Goal: Find specific page/section: Find specific page/section

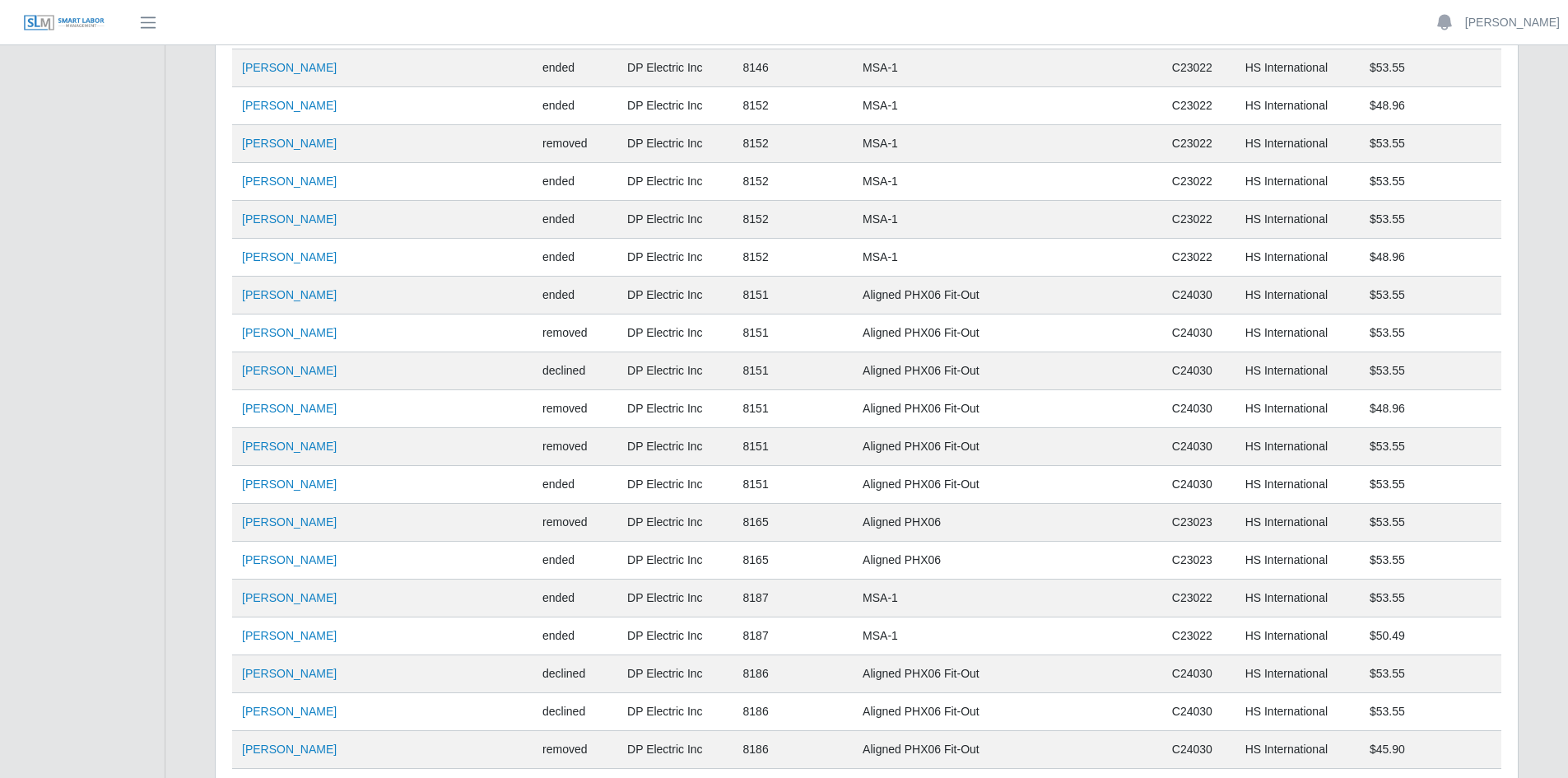
scroll to position [7688, 0]
click at [151, 20] on span "button" at bounding box center [149, 22] width 22 height 19
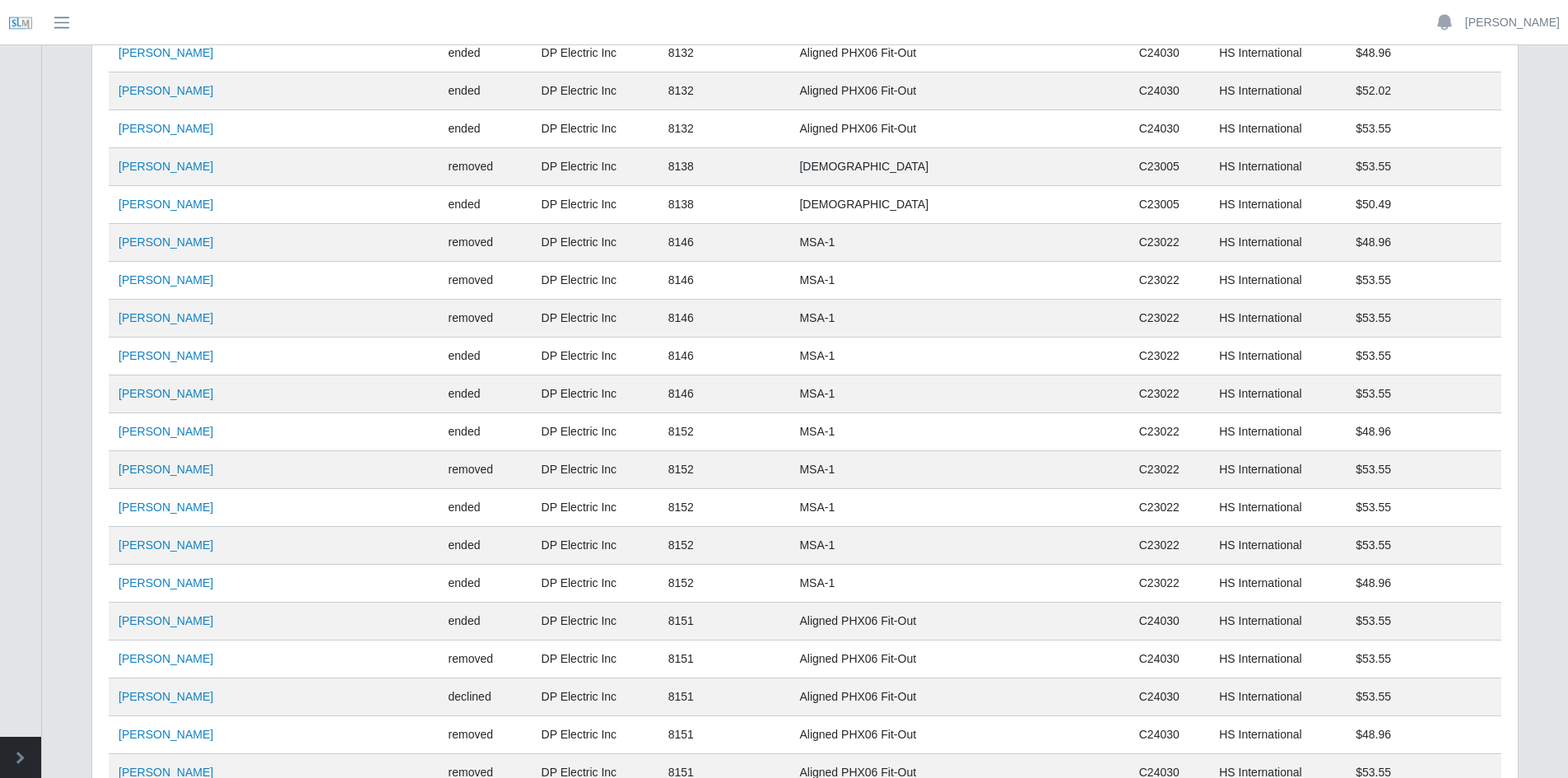
scroll to position [7358, 0]
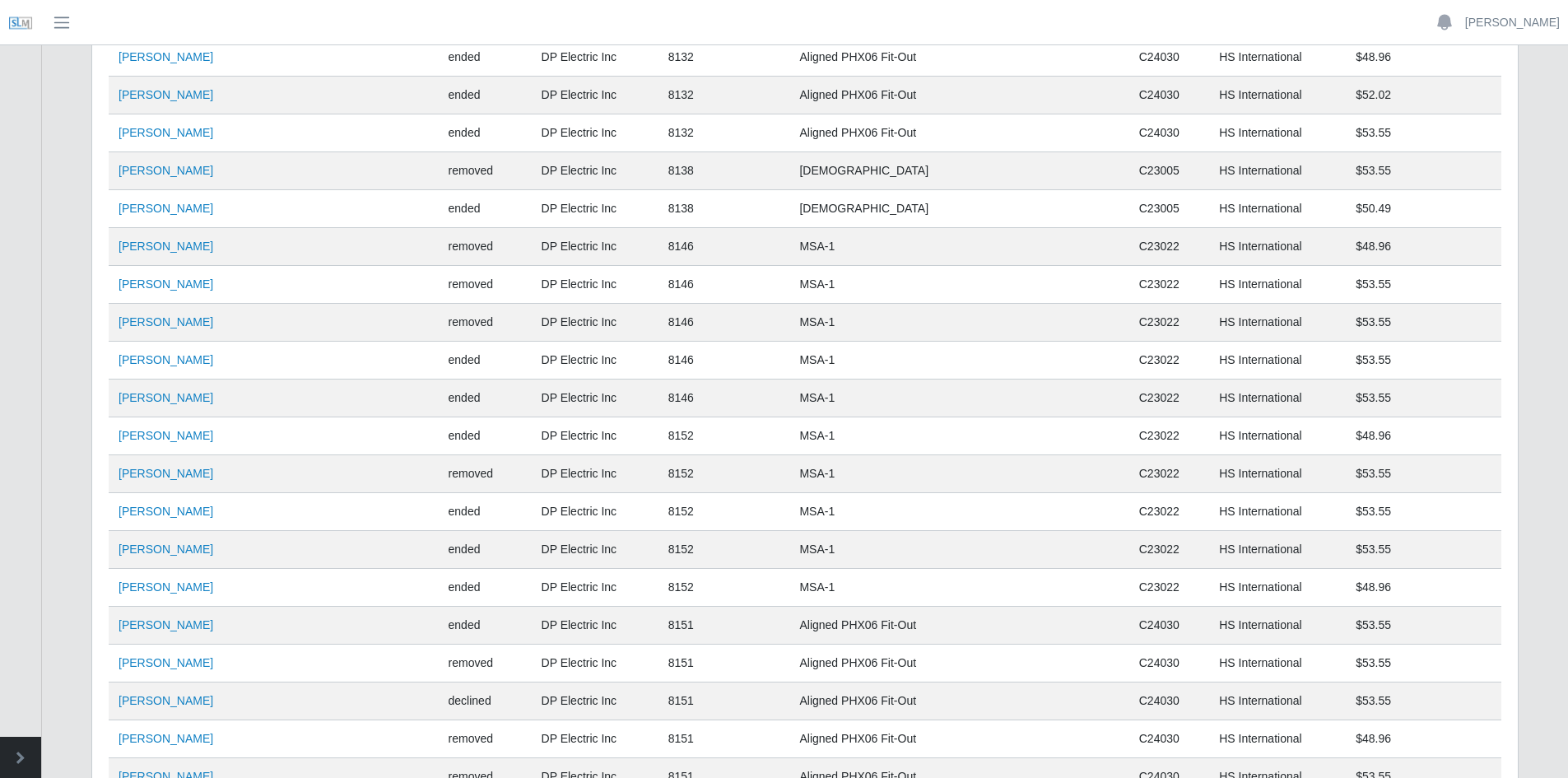
click at [19, 20] on img at bounding box center [21, 23] width 25 height 25
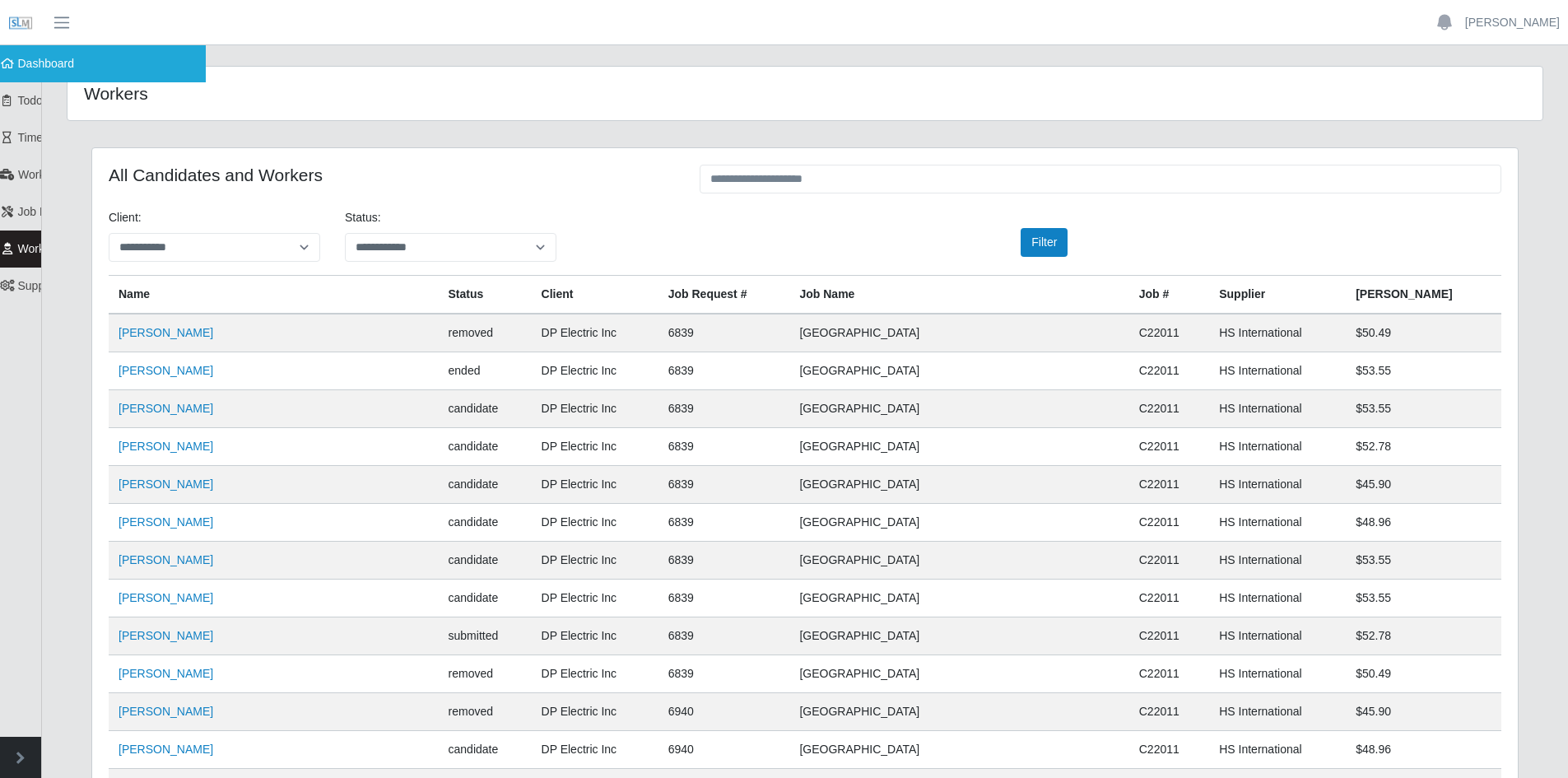
click at [29, 59] on span "Dashboard" at bounding box center [46, 63] width 56 height 13
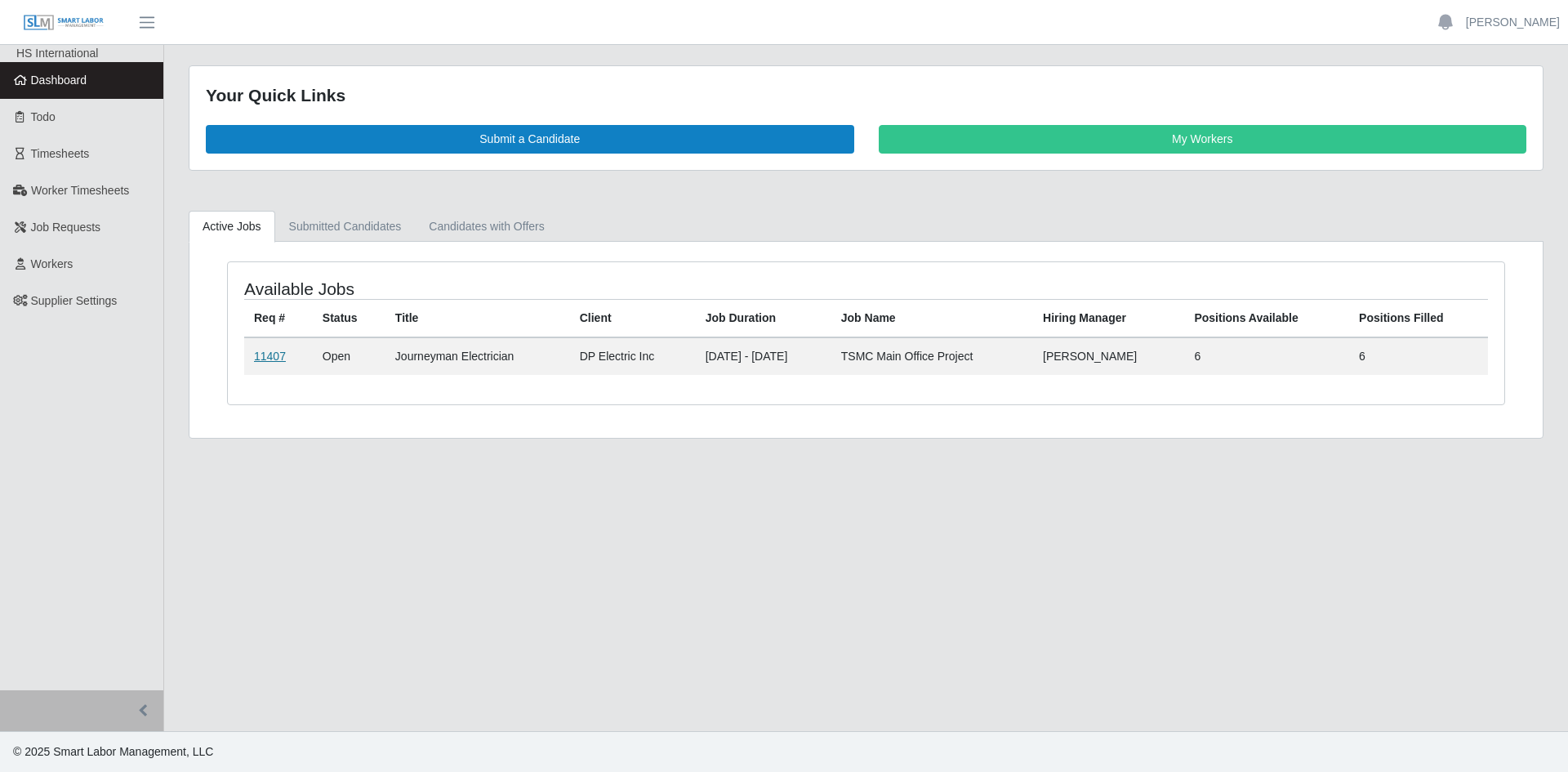
click at [270, 353] on link "11407" at bounding box center [269, 356] width 32 height 13
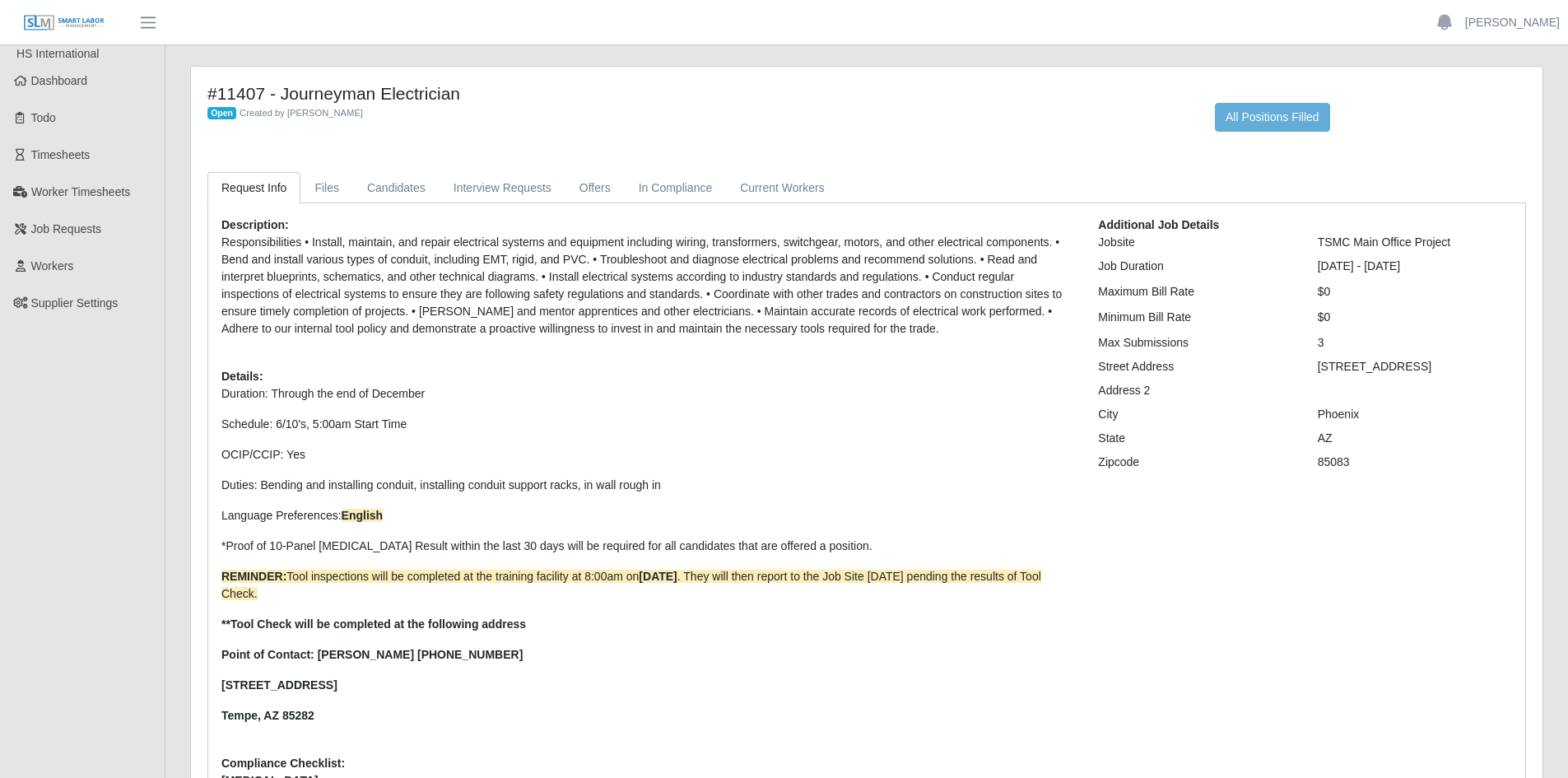
click at [810, 329] on p "Responsibilities • Install, maintain, and repair electrical systems and equipme…" at bounding box center [647, 286] width 852 height 104
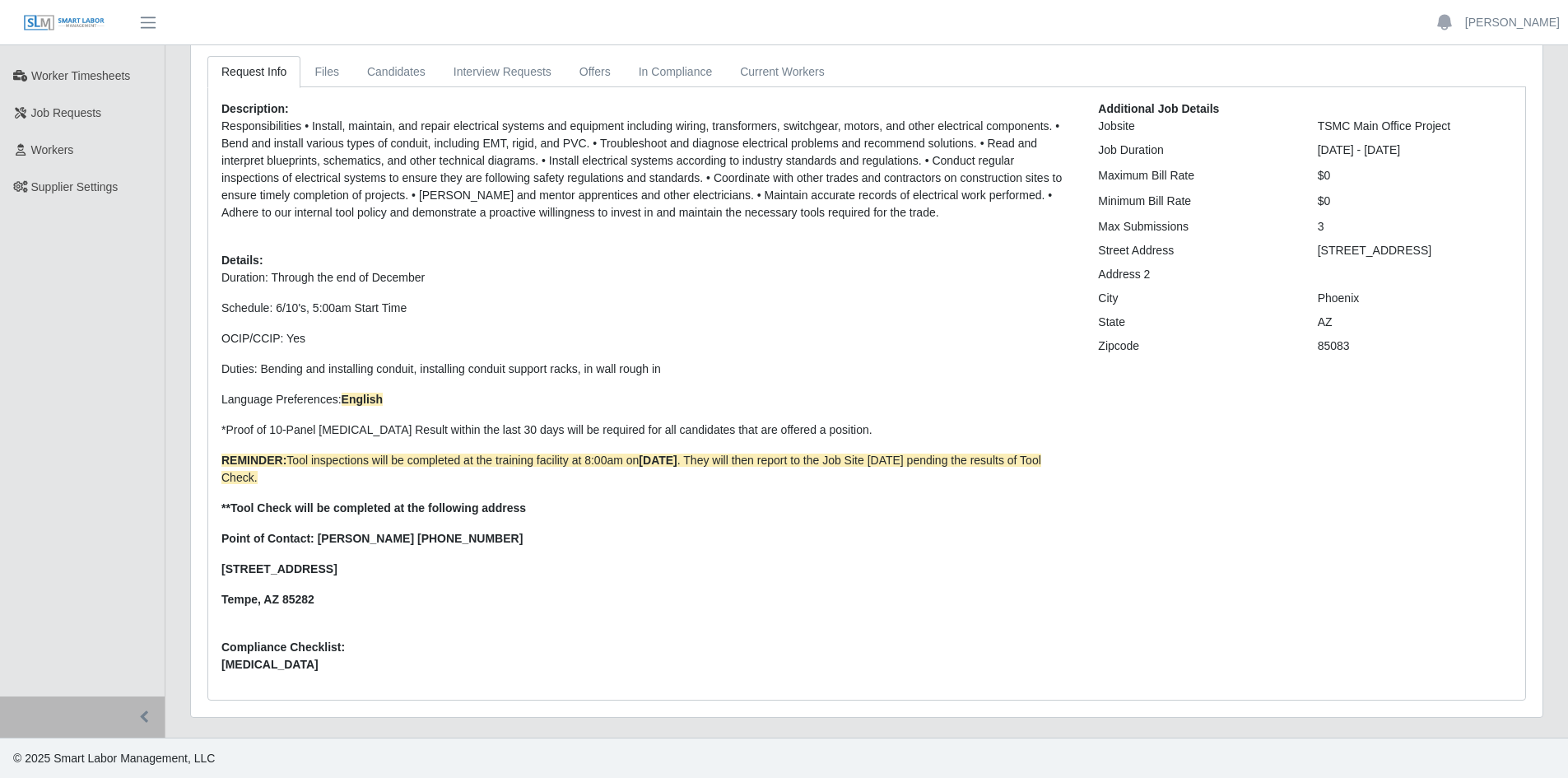
scroll to position [117, 0]
click at [401, 301] on p "Schedule: 6/10's, 5:00am Start Time" at bounding box center [647, 307] width 852 height 17
click at [667, 368] on p "Duties: B ending and installing conduit, installing conduit support racks, in w…" at bounding box center [647, 368] width 852 height 17
